Goal: Information Seeking & Learning: Learn about a topic

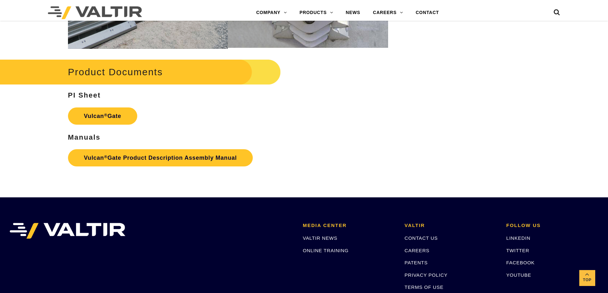
scroll to position [798, 0]
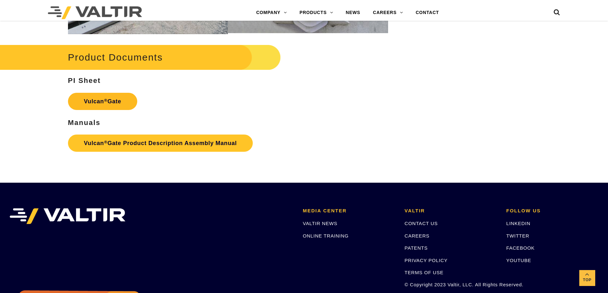
click at [110, 99] on strong "Vulcan ® Gate" at bounding box center [102, 101] width 37 height 6
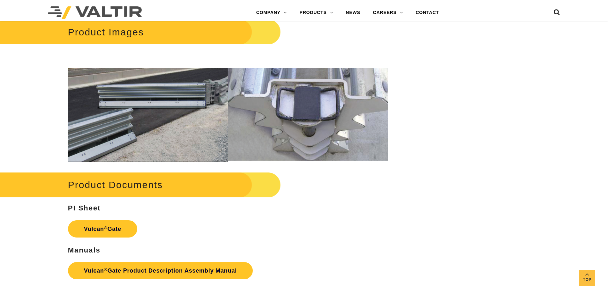
scroll to position [638, 0]
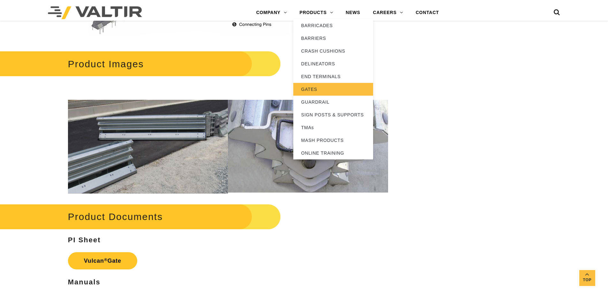
click at [312, 86] on link "GATES" at bounding box center [333, 89] width 80 height 13
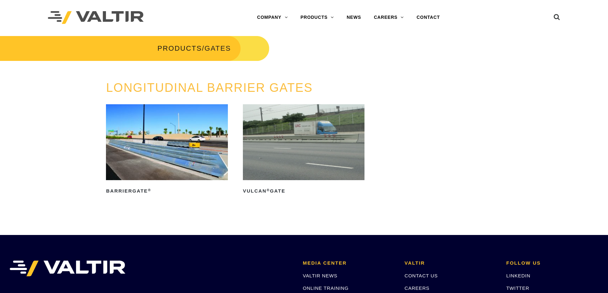
click at [300, 147] on img at bounding box center [304, 142] width 122 height 76
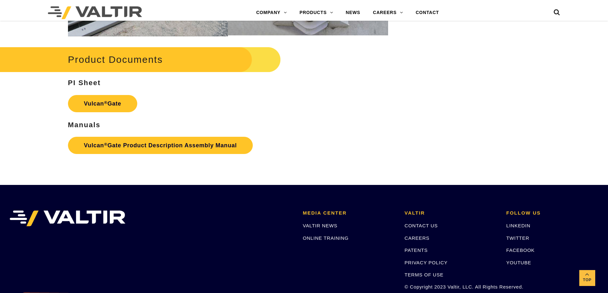
scroll to position [829, 0]
